Goal: Register for event/course

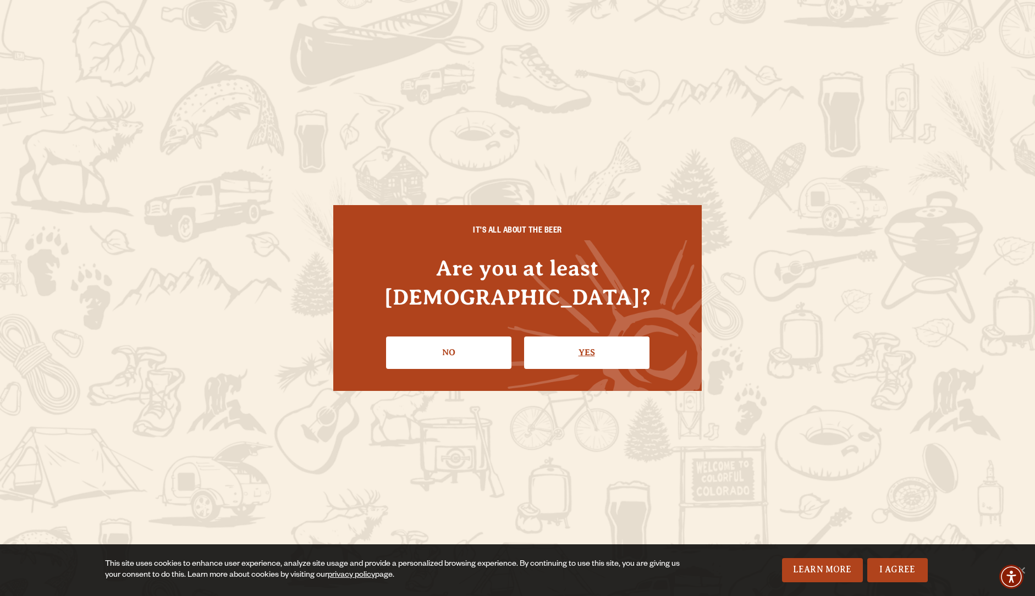
click at [559, 337] on link "Yes" at bounding box center [586, 353] width 125 height 32
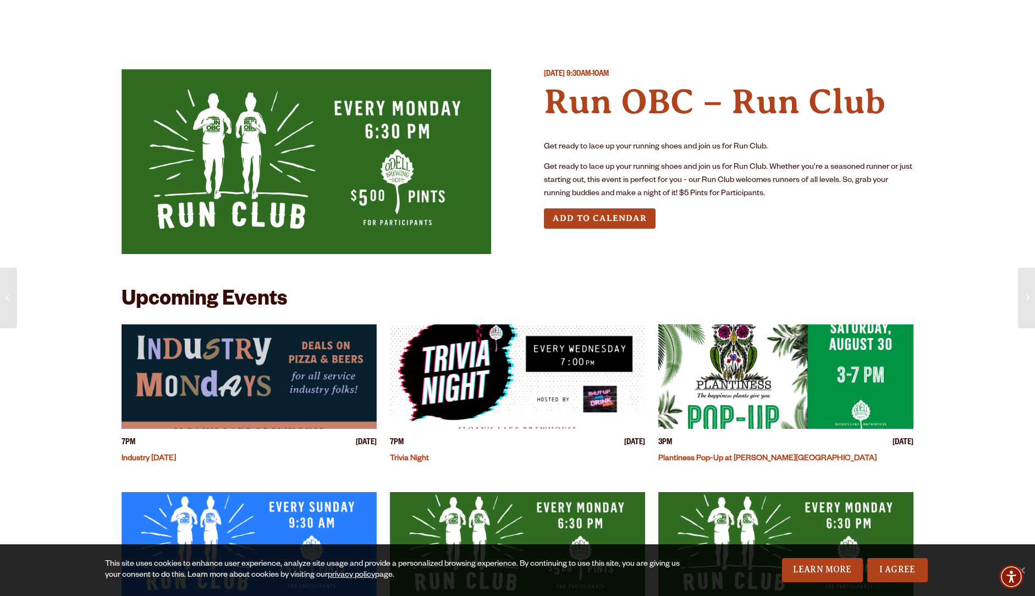
click at [353, 178] on img at bounding box center [307, 161] width 370 height 185
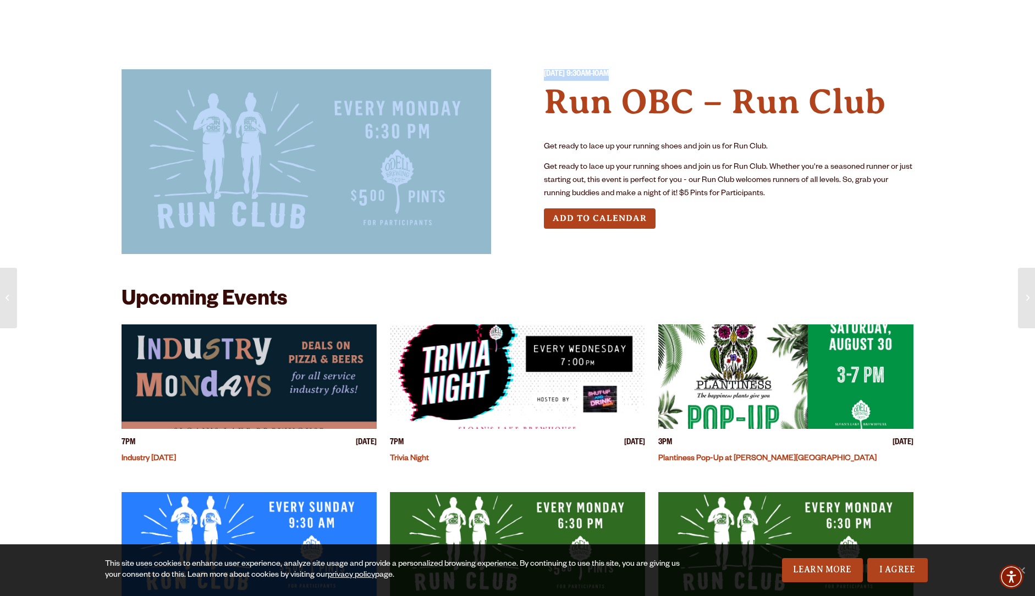
drag, startPoint x: 1032, startPoint y: 73, endPoint x: 514, endPoint y: 85, distance: 518.3
